Goal: Communication & Community: Participate in discussion

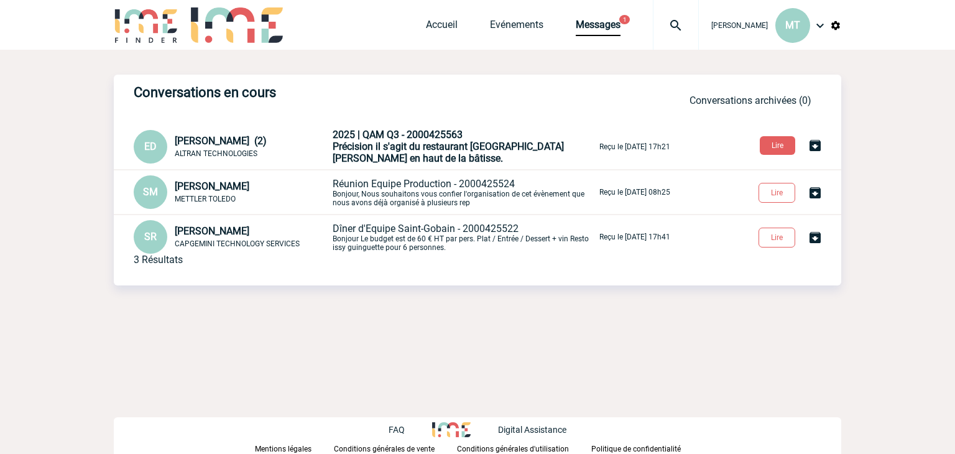
click at [395, 145] on span "Précision il s'agit du restaurant [GEOGRAPHIC_DATA][PERSON_NAME] en haut de la …" at bounding box center [448, 153] width 231 height 24
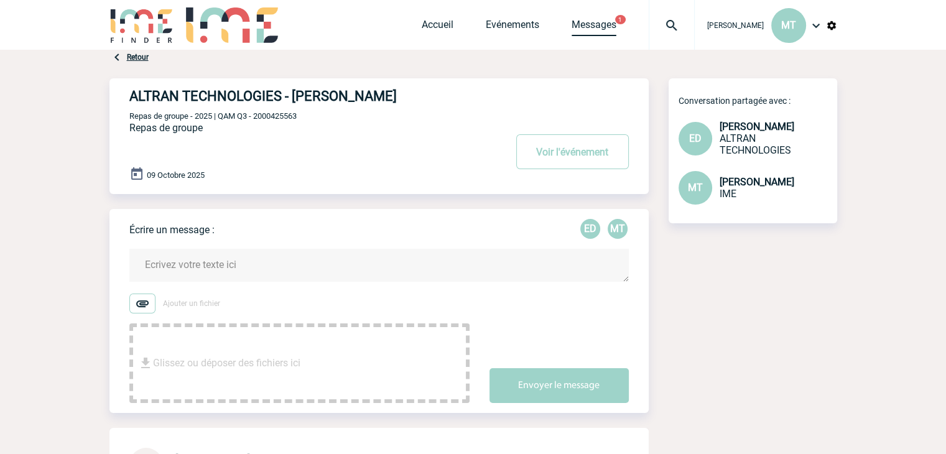
click at [593, 27] on link "Messages" at bounding box center [593, 27] width 45 height 17
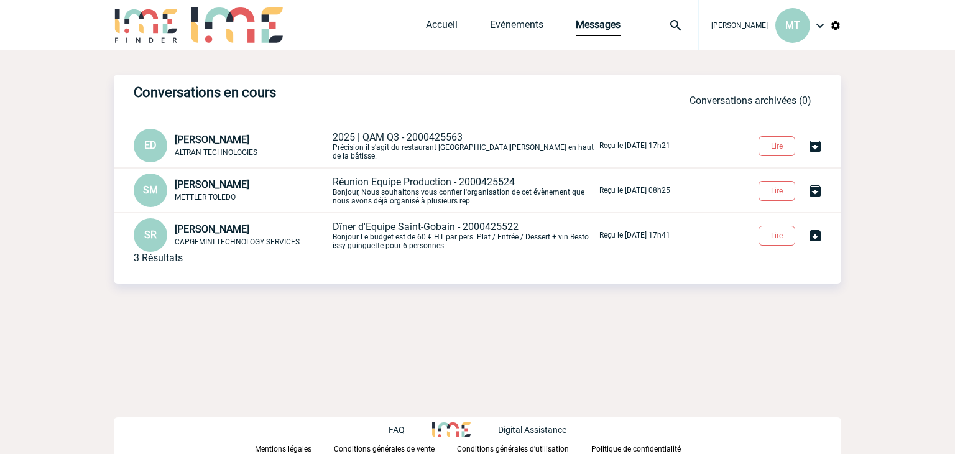
click at [364, 63] on div "Conversations en cours Conversations en cours Conversations archivées Conversat…" at bounding box center [477, 204] width 727 height 308
